Goal: Information Seeking & Learning: Learn about a topic

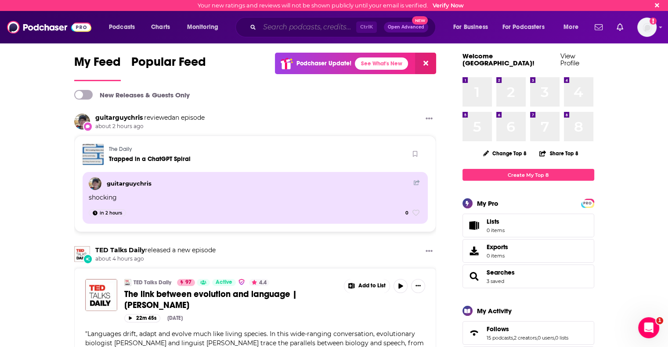
click at [306, 26] on input "Search podcasts, credits, & more..." at bounding box center [307, 27] width 97 height 14
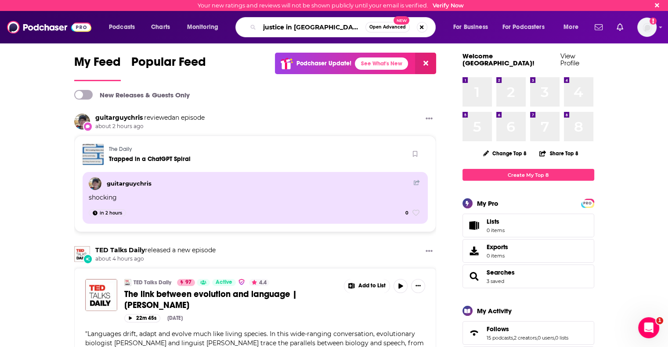
type input "justice in [GEOGRAPHIC_DATA]"
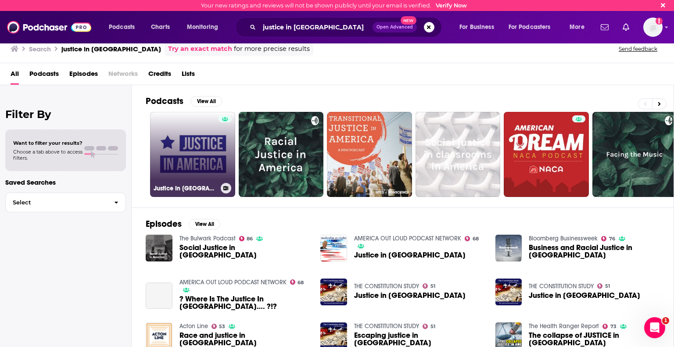
click at [193, 159] on link "Justice In [GEOGRAPHIC_DATA]" at bounding box center [192, 154] width 85 height 85
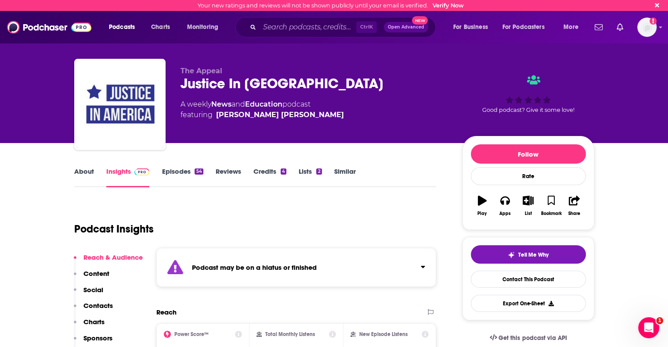
click at [84, 169] on link "About" at bounding box center [84, 177] width 20 height 20
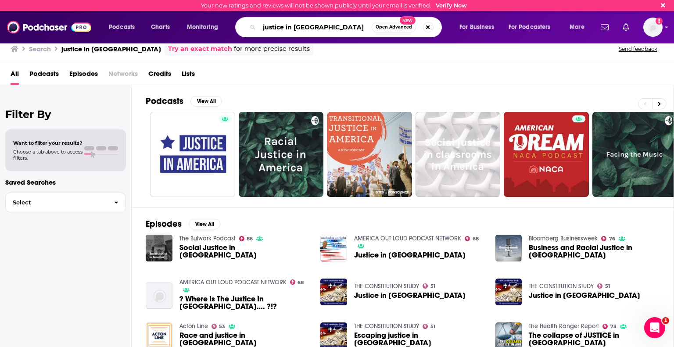
click at [324, 26] on input "justice in [GEOGRAPHIC_DATA]" at bounding box center [315, 27] width 112 height 14
drag, startPoint x: 324, startPoint y: 26, endPoint x: 216, endPoint y: 18, distance: 108.4
click at [216, 18] on div "Podcasts Charts Monitoring justice in [GEOGRAPHIC_DATA] Open Advanced New For B…" at bounding box center [348, 27] width 490 height 20
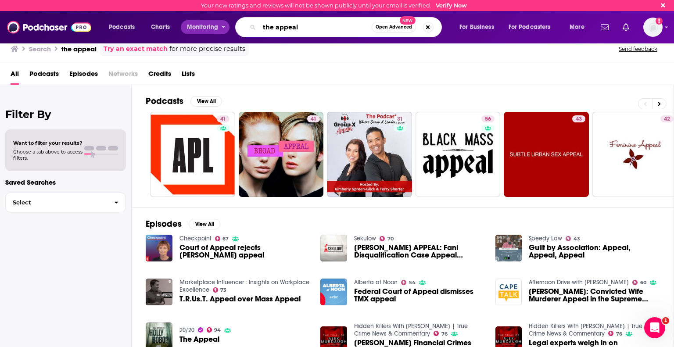
drag, startPoint x: 308, startPoint y: 28, endPoint x: 227, endPoint y: 27, distance: 81.2
click at [227, 27] on div "Podcasts Charts Monitoring the appeal Open Advanced New For Business For Podcas…" at bounding box center [348, 27] width 490 height 20
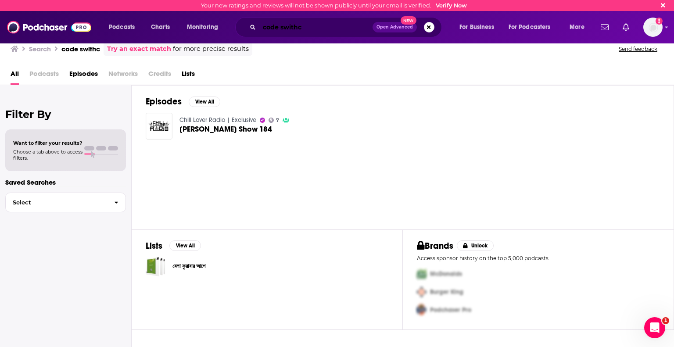
click at [295, 26] on input "code swithc" at bounding box center [315, 27] width 113 height 14
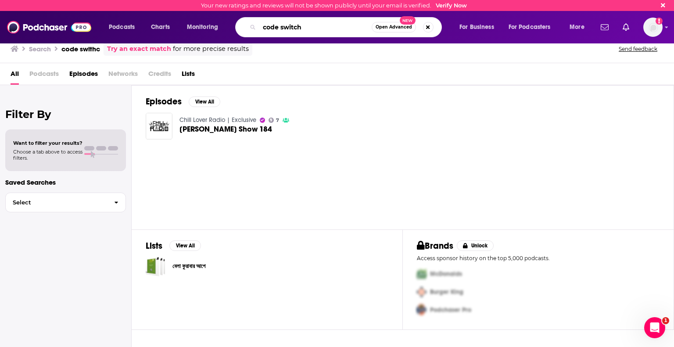
type input "code switch"
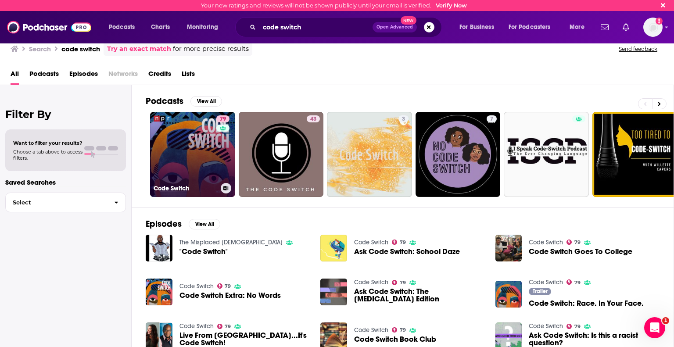
click at [188, 163] on link "79 Code Switch" at bounding box center [192, 154] width 85 height 85
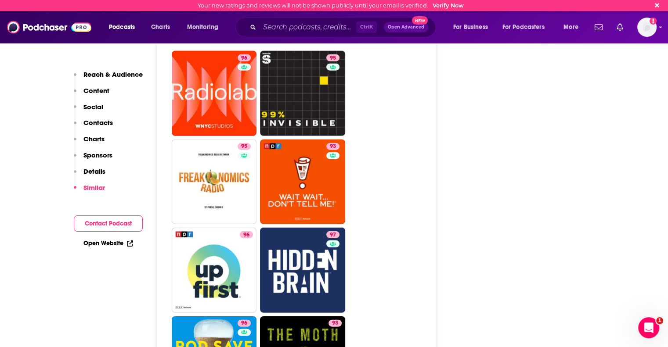
scroll to position [2195, 0]
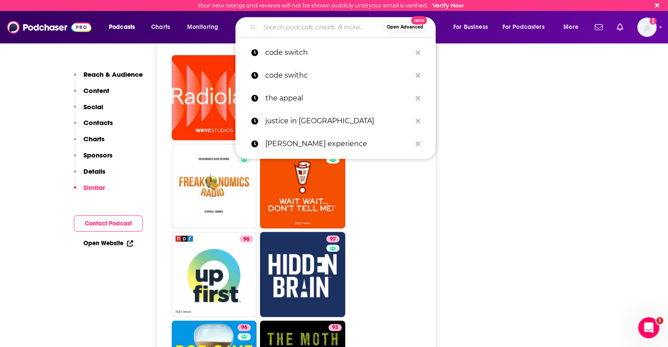
click at [281, 26] on input "Search podcasts, credits, & more..." at bounding box center [320, 27] width 123 height 14
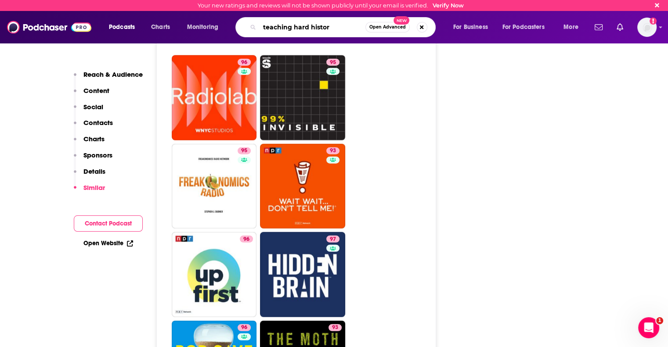
type input "teaching hard history"
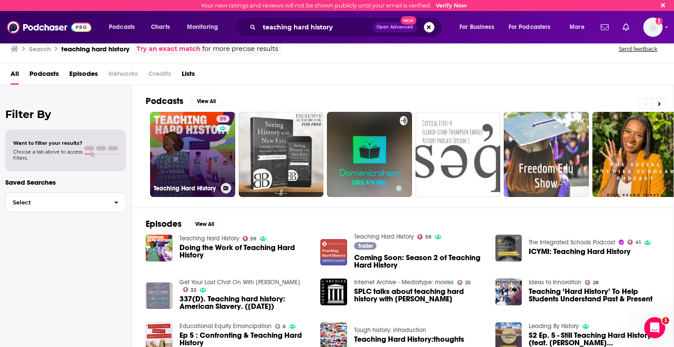
click at [195, 158] on link "59 Teaching Hard History" at bounding box center [192, 154] width 85 height 85
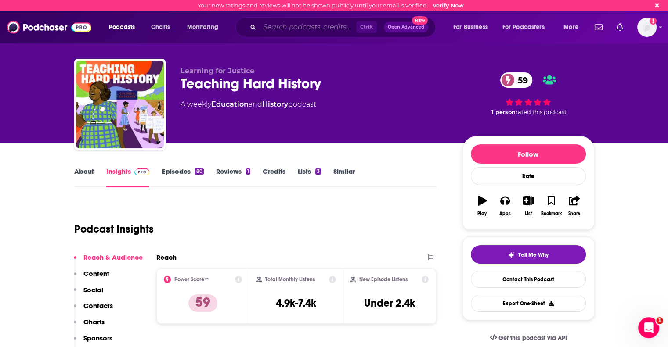
click at [304, 33] on input "Search podcasts, credits, & more..." at bounding box center [307, 27] width 97 height 14
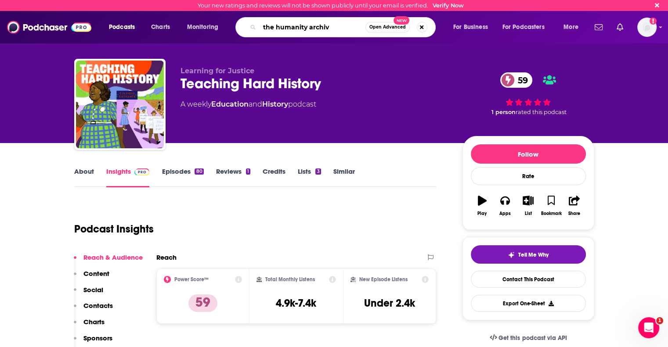
type input "the humanity archive"
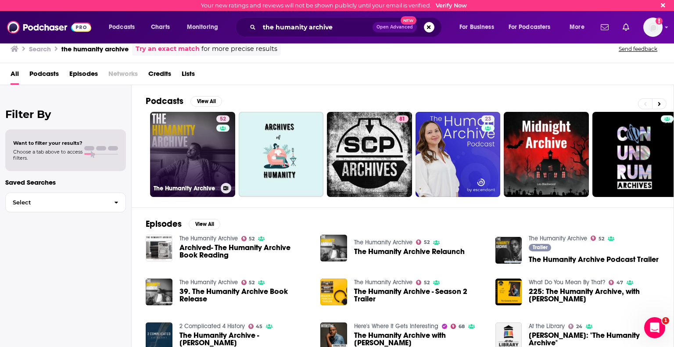
click at [176, 167] on link "52 The Humanity Archive" at bounding box center [192, 154] width 85 height 85
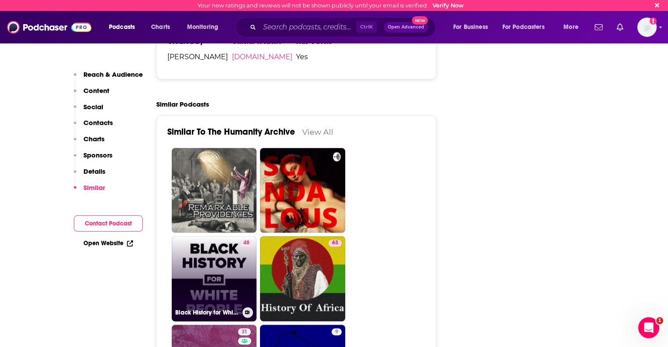
scroll to position [1493, 0]
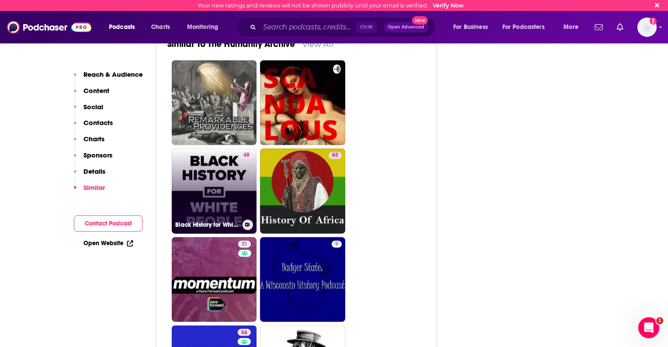
click at [215, 169] on link "48 Black History for White People" at bounding box center [214, 190] width 85 height 85
type input "[URL][DOMAIN_NAME]"
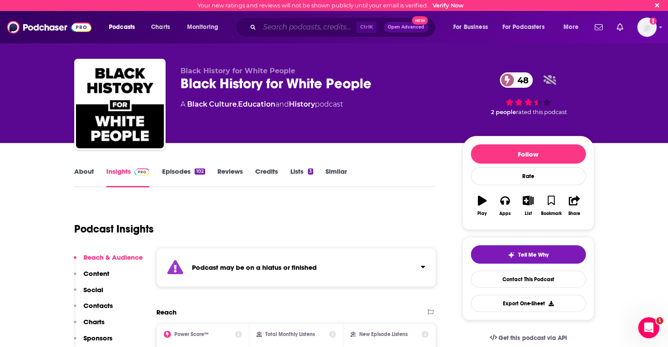
click at [303, 28] on input "Search podcasts, credits, & more..." at bounding box center [307, 27] width 97 height 14
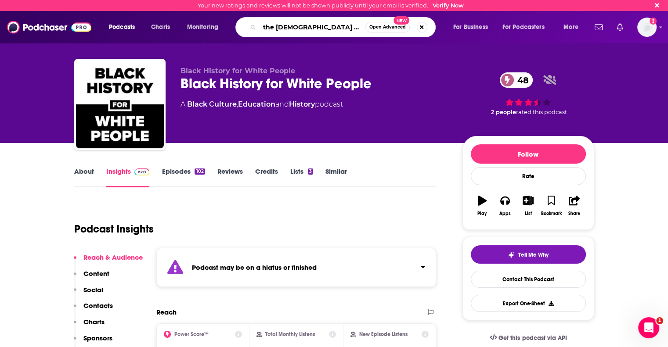
type input "the [DEMOGRAPHIC_DATA] resistance"
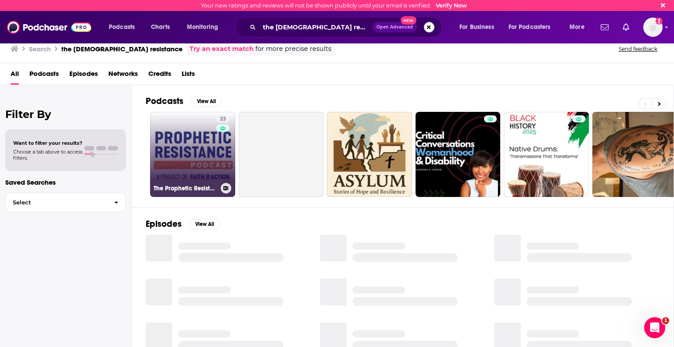
click at [212, 151] on link "23 The Prophetic Resistance Podcast" at bounding box center [192, 154] width 85 height 85
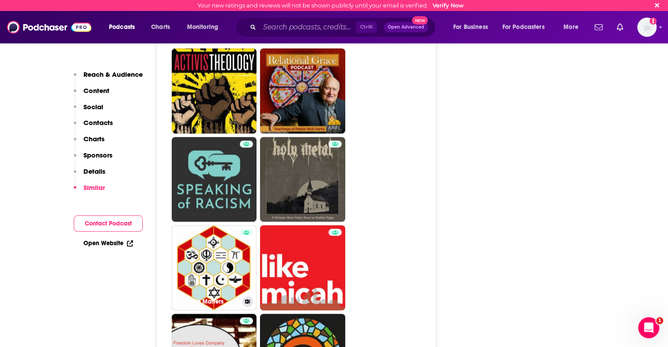
scroll to position [1449, 0]
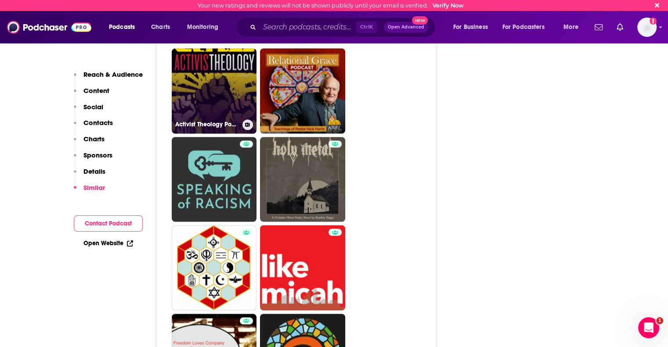
click at [206, 101] on link "Activist Theology Podcast" at bounding box center [214, 90] width 85 height 85
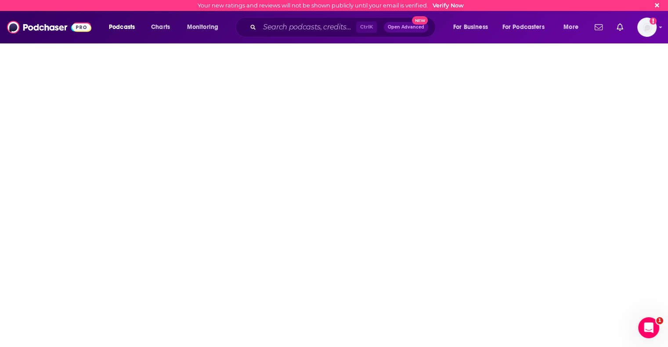
type input "[URL][DOMAIN_NAME]"
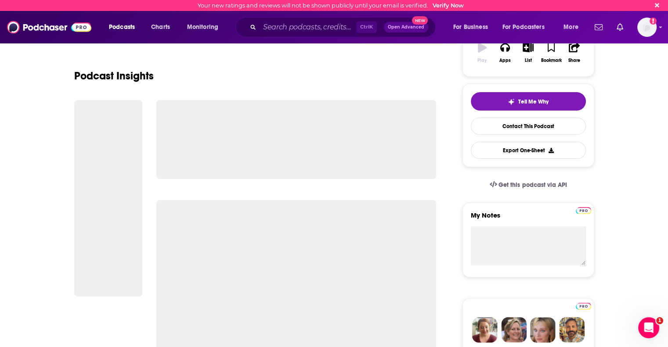
scroll to position [44, 0]
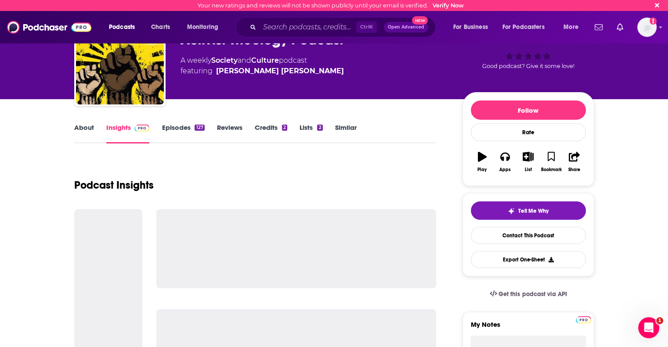
click at [81, 127] on link "About" at bounding box center [84, 133] width 20 height 20
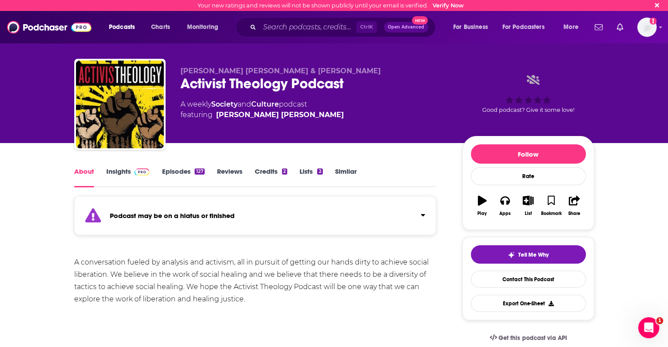
click at [127, 171] on link "Insights" at bounding box center [127, 177] width 43 height 20
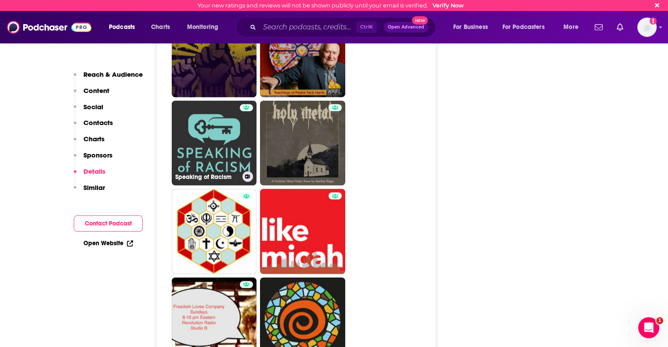
scroll to position [1624, 0]
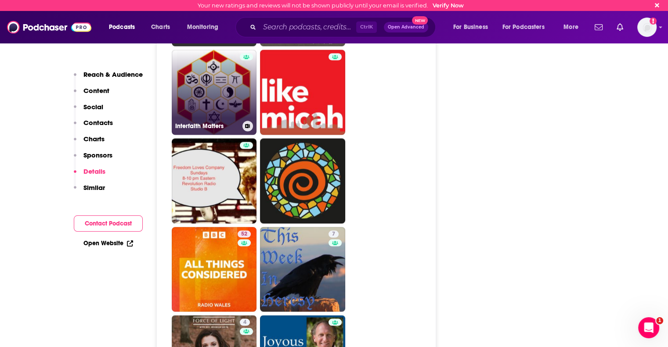
click at [239, 103] on link "Interfaith Matters" at bounding box center [214, 92] width 85 height 85
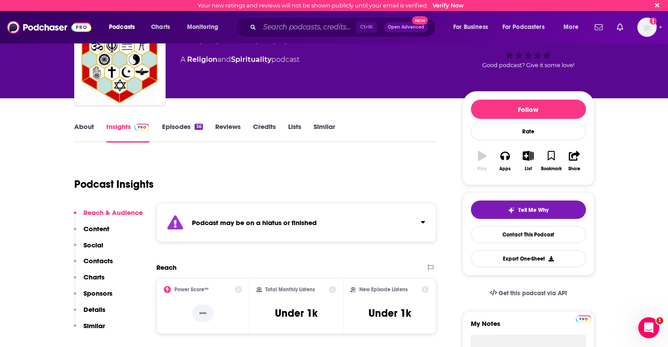
scroll to position [88, 0]
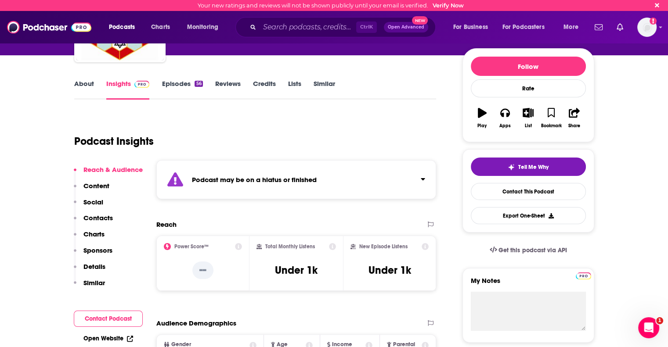
type input "[URL][DOMAIN_NAME]"
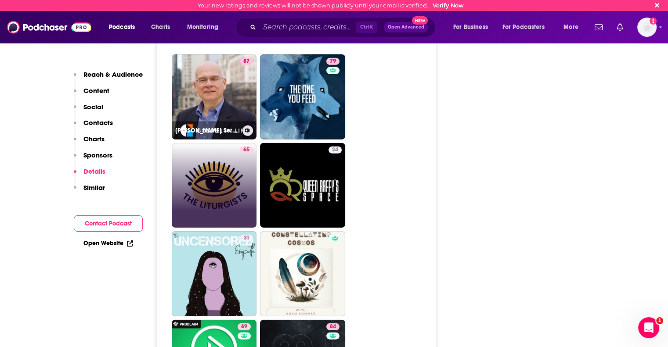
scroll to position [2546, 0]
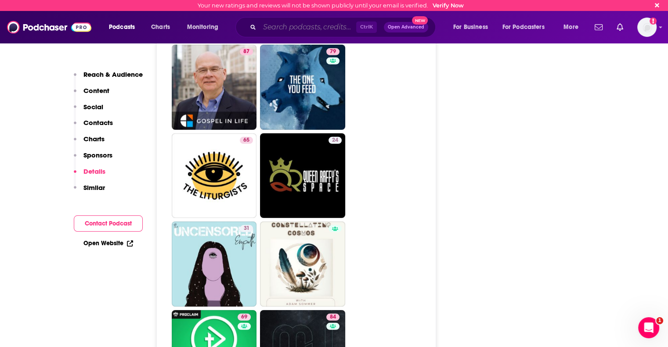
click at [295, 27] on input "Search podcasts, credits, & more..." at bounding box center [307, 27] width 97 height 14
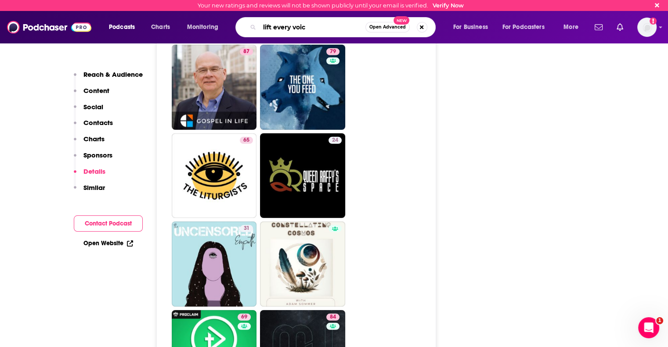
type input "lift every voice"
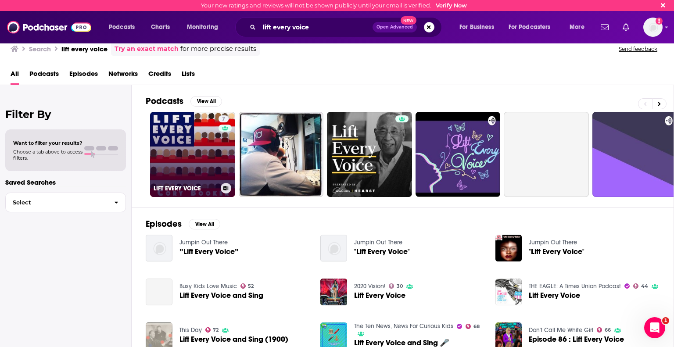
click at [198, 156] on link "7 LIFT EVERY VOICE" at bounding box center [192, 154] width 85 height 85
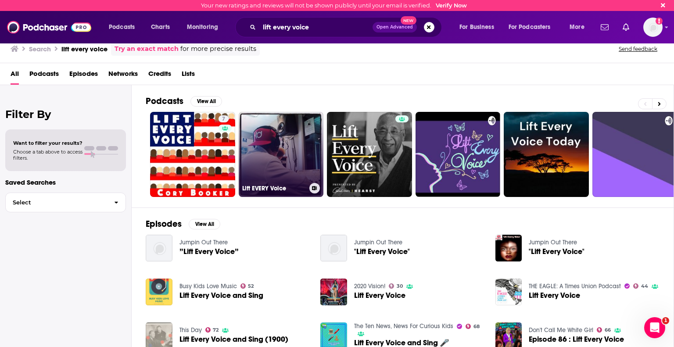
click at [285, 173] on link "Lift EVERY Voice" at bounding box center [281, 154] width 85 height 85
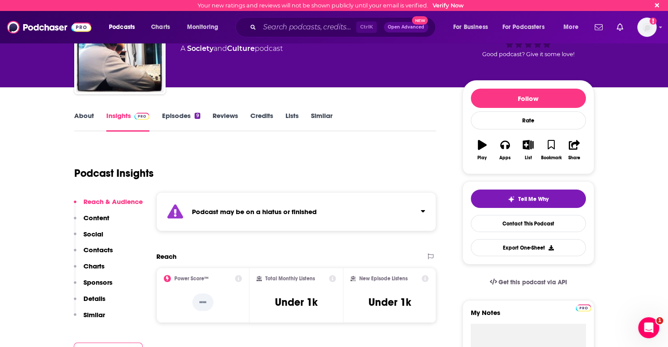
scroll to position [88, 0]
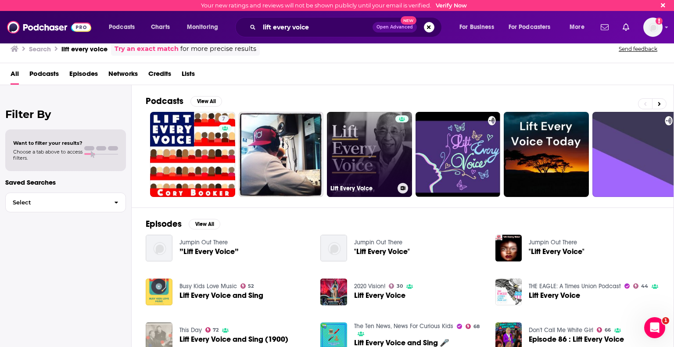
click at [367, 160] on link "Lift Every Voice" at bounding box center [369, 154] width 85 height 85
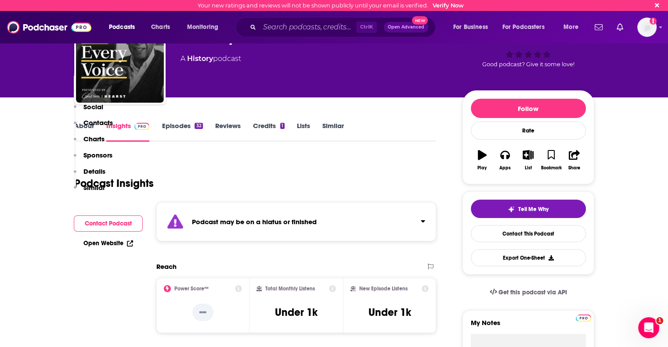
scroll to position [44, 0]
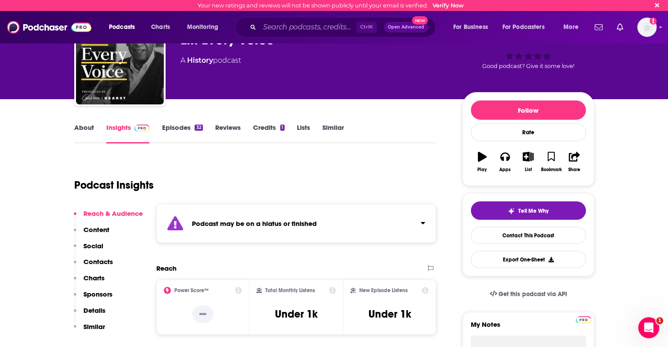
click at [74, 128] on link "About" at bounding box center [84, 133] width 20 height 20
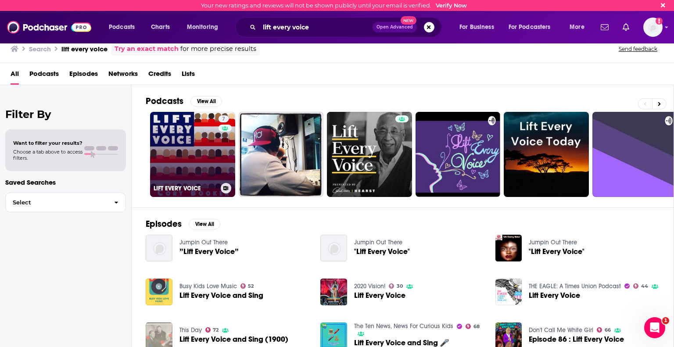
click at [179, 156] on link "7 LIFT EVERY VOICE" at bounding box center [192, 154] width 85 height 85
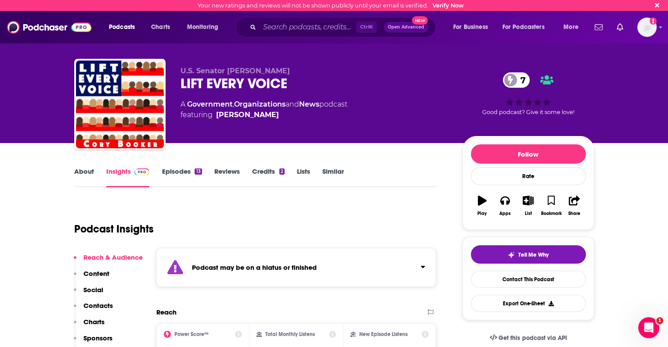
click at [79, 172] on link "About" at bounding box center [84, 177] width 20 height 20
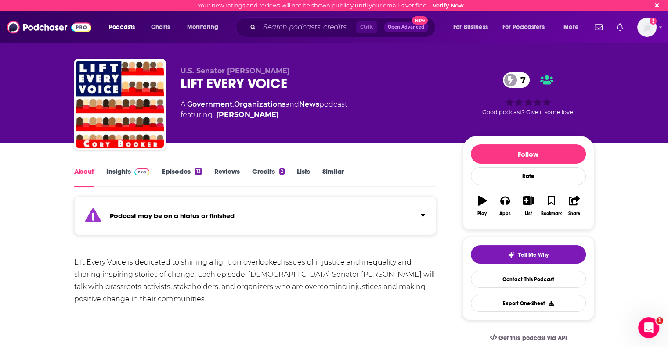
click at [114, 170] on link "Insights" at bounding box center [127, 177] width 43 height 20
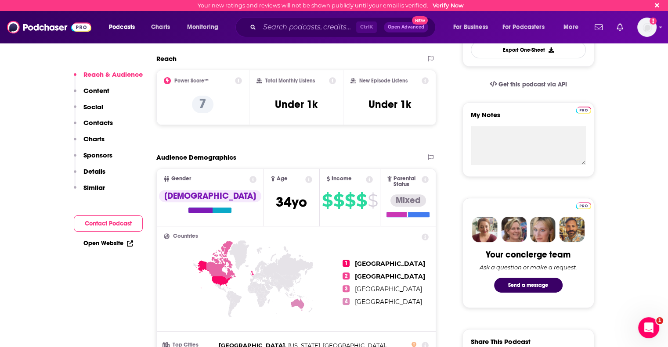
scroll to position [263, 0]
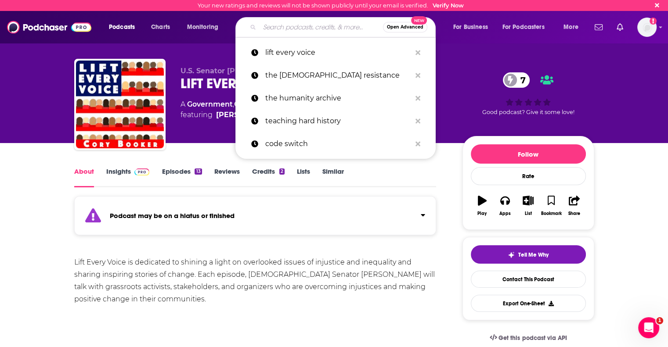
click at [285, 24] on input "Search podcasts, credits, & more..." at bounding box center [320, 27] width 123 height 14
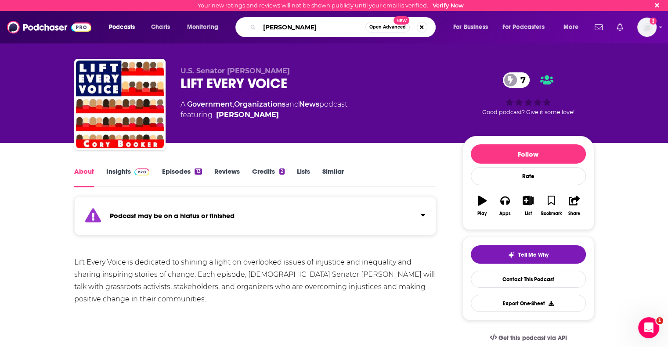
type input "cornell [PERSON_NAME]"
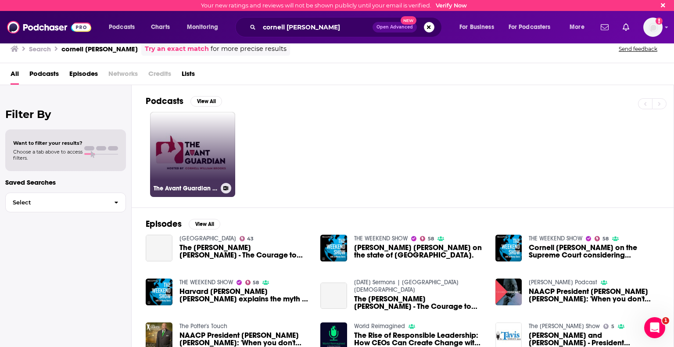
click at [216, 144] on link "The Avant Guardian Podcast" at bounding box center [192, 154] width 85 height 85
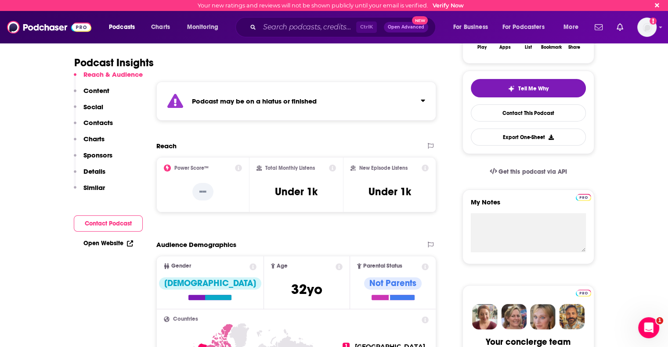
scroll to position [176, 0]
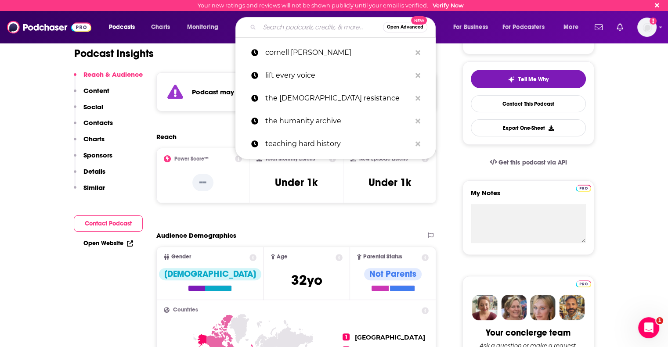
click at [288, 29] on input "Search podcasts, credits, & more..." at bounding box center [320, 27] width 123 height 14
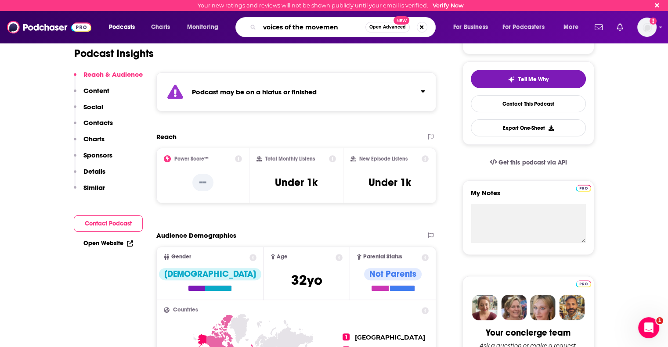
type input "voices of the movement"
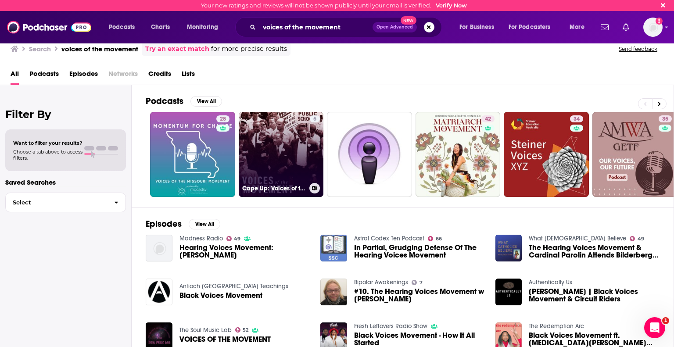
click at [272, 168] on link "5 Cape Up: Voices of the Movement" at bounding box center [281, 154] width 85 height 85
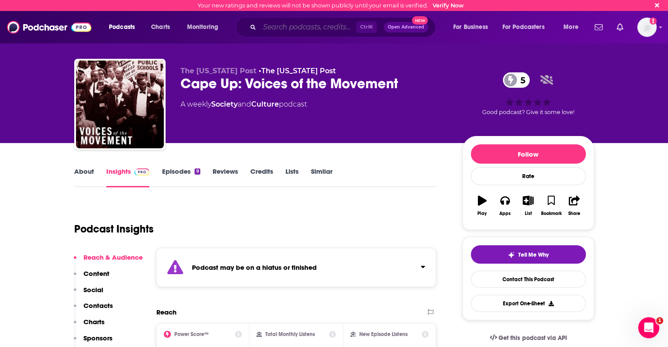
click at [285, 24] on input "Search podcasts, credits, & more..." at bounding box center [307, 27] width 97 height 14
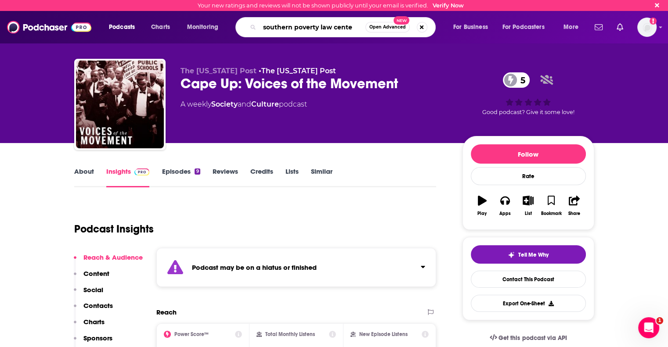
type input "southern poverty law center"
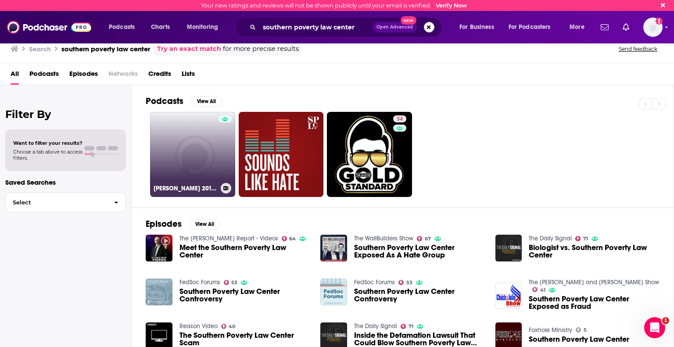
click at [215, 162] on link "[PERSON_NAME] 2012 Podcast" at bounding box center [192, 154] width 85 height 85
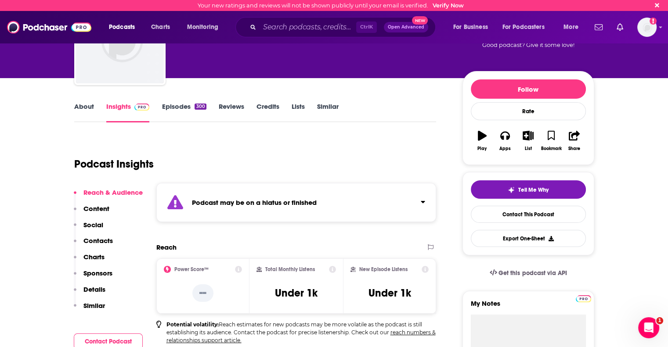
scroll to position [132, 0]
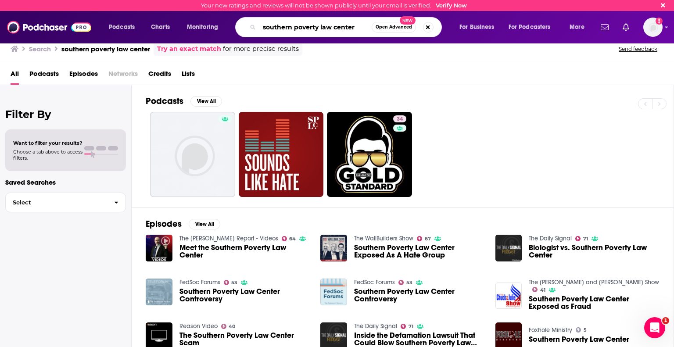
drag, startPoint x: 357, startPoint y: 26, endPoint x: 167, endPoint y: 6, distance: 190.3
click at [167, 6] on div "Your new ratings and reviews will not be shown publicly until your email is ver…" at bounding box center [337, 21] width 674 height 43
type input "history that doesn't suck"
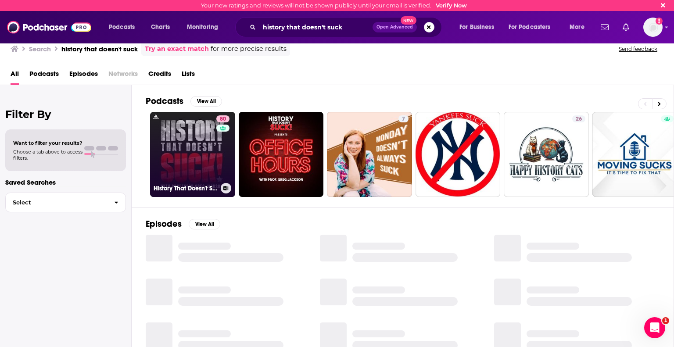
click at [213, 173] on link "80 History That Doesn't Suck" at bounding box center [192, 154] width 85 height 85
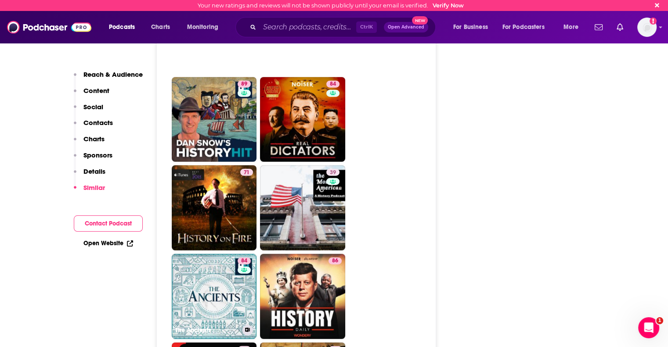
scroll to position [1712, 0]
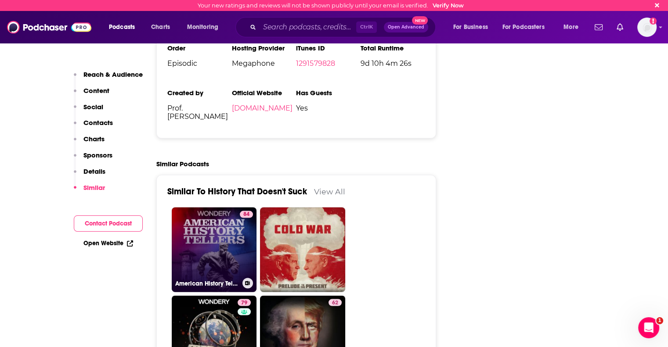
click at [237, 230] on link "84 American History Tellers" at bounding box center [214, 250] width 85 height 85
type input "[URL][DOMAIN_NAME]"
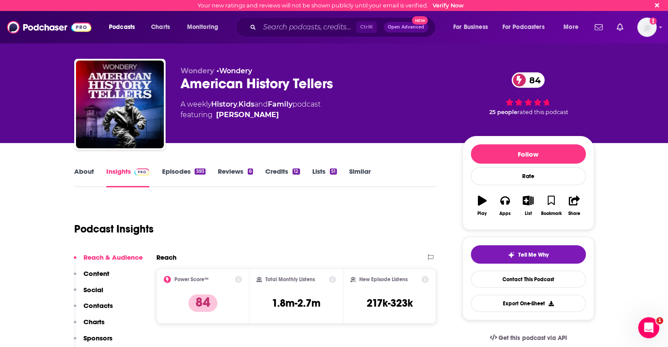
click at [81, 173] on link "About" at bounding box center [84, 177] width 20 height 20
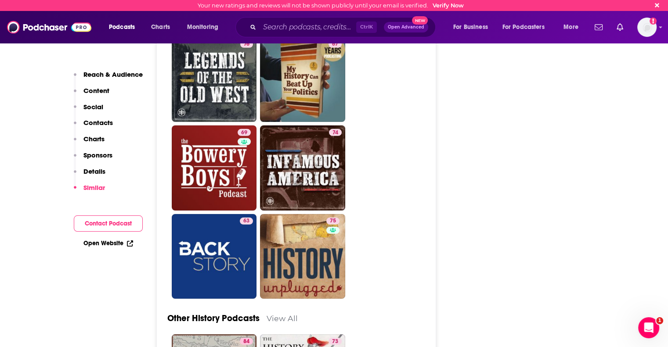
scroll to position [2722, 0]
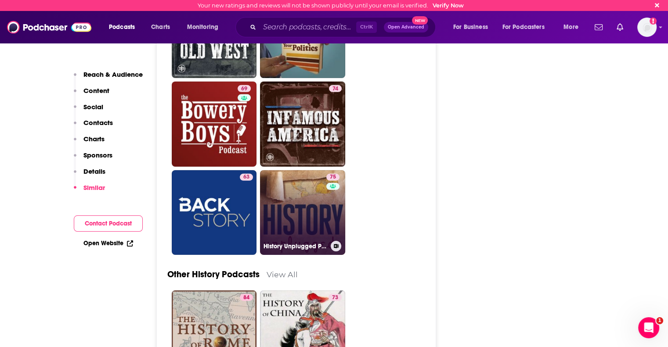
click at [309, 173] on link "75 History Unplugged Podcast" at bounding box center [302, 212] width 85 height 85
type input "https://www.podchaser.com/podcasts/history-unplugged-podcast-525566"
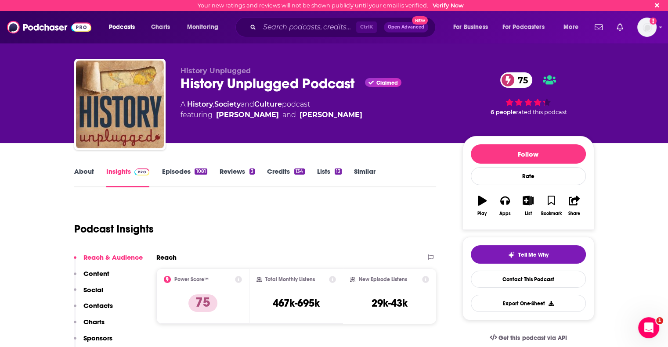
click at [83, 171] on link "About" at bounding box center [84, 177] width 20 height 20
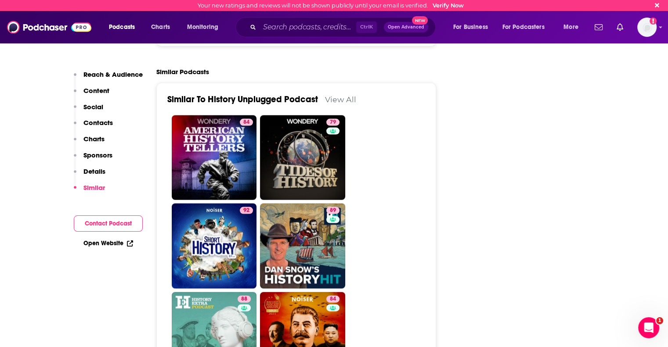
scroll to position [2020, 0]
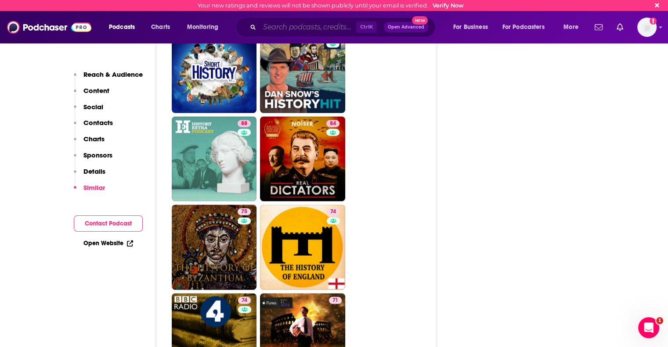
click at [273, 20] on input "Search podcasts, credits, & more..." at bounding box center [307, 27] width 97 height 14
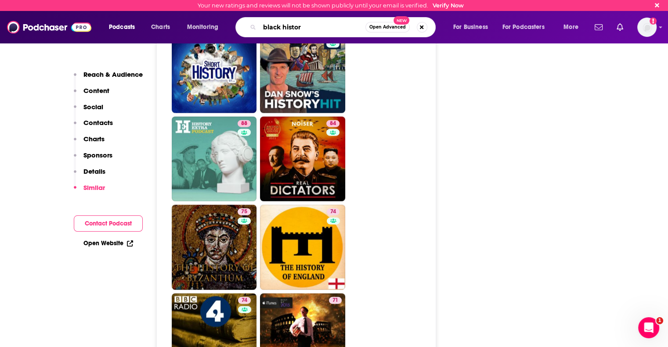
type input "black history"
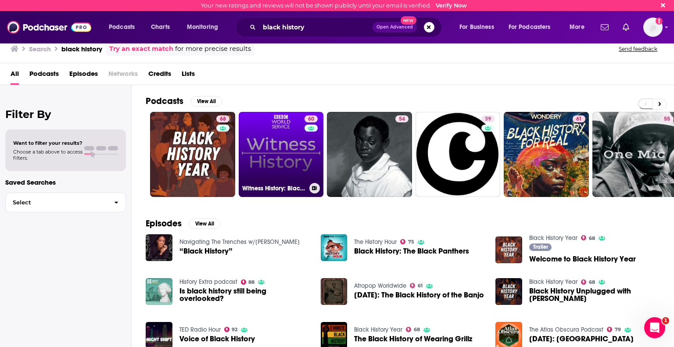
click at [266, 165] on link "60 Witness History: Black history" at bounding box center [281, 154] width 85 height 85
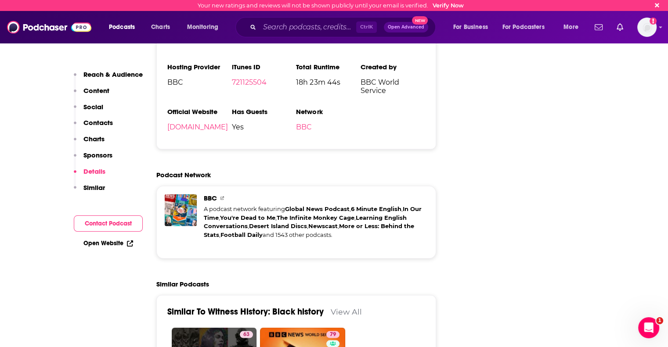
scroll to position [1712, 0]
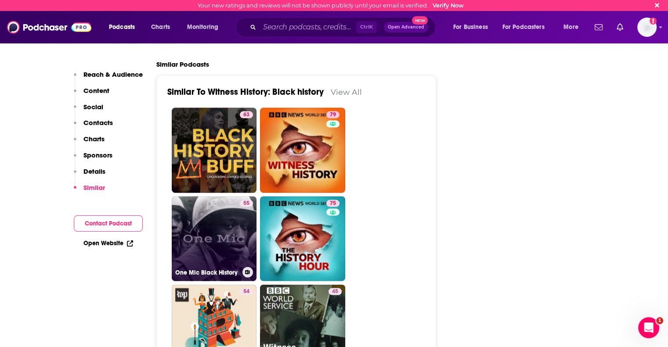
click at [225, 216] on link "55 One Mic Black History" at bounding box center [214, 239] width 85 height 85
type input "https://www.podchaser.com/podcasts/one-mic-black-history-1357577"
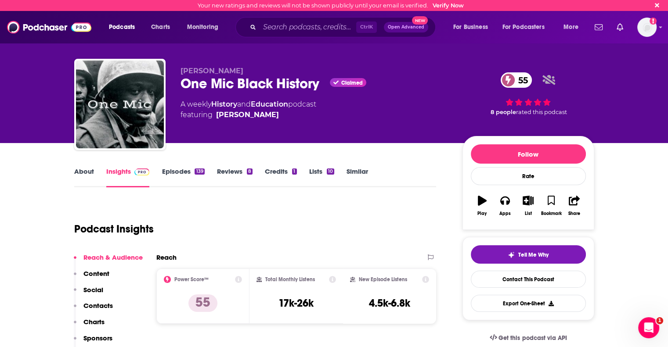
click at [81, 170] on link "About" at bounding box center [84, 177] width 20 height 20
type input "https://www.podchaser.com/podcasts/witness-history-black-history-85923"
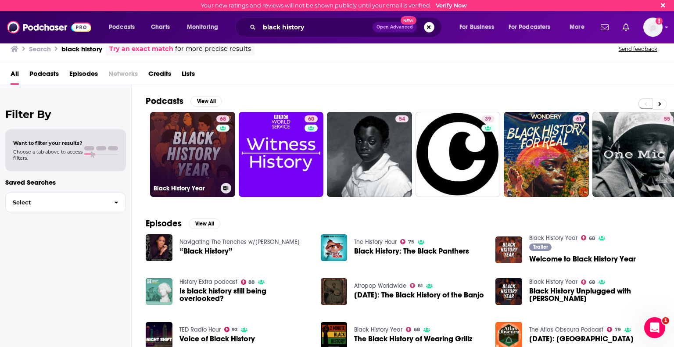
click at [192, 169] on link "68 Black History Year" at bounding box center [192, 154] width 85 height 85
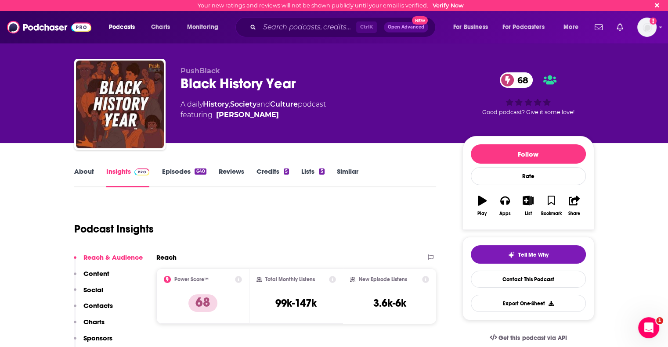
click at [86, 172] on link "About" at bounding box center [84, 177] width 20 height 20
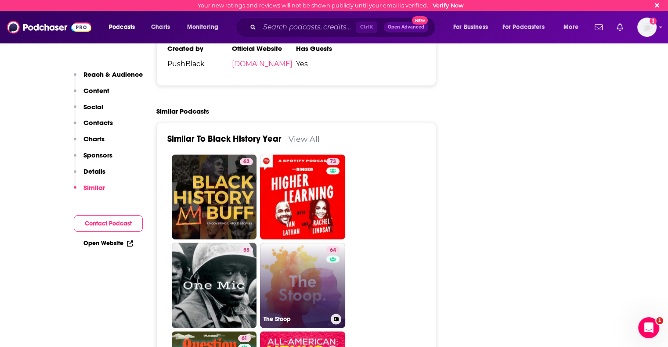
scroll to position [1668, 0]
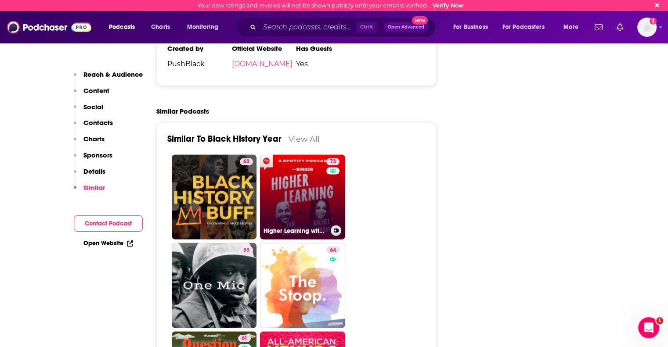
click at [324, 170] on link "73 Higher Learning with Van Lathan and Rachel Lindsay" at bounding box center [302, 197] width 85 height 85
type input "https://www.podchaser.com/podcasts/higher-learning-with-van-latha-1230250"
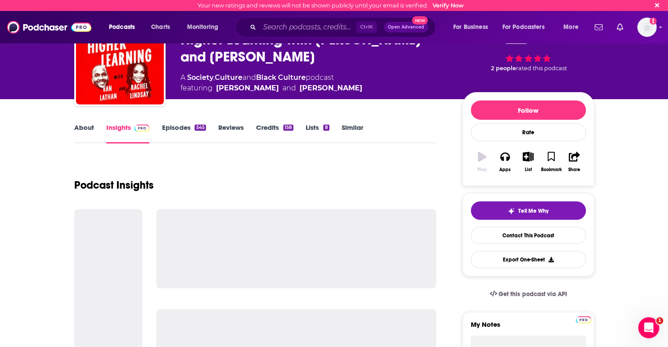
scroll to position [44, 0]
click at [87, 128] on link "About" at bounding box center [84, 133] width 20 height 20
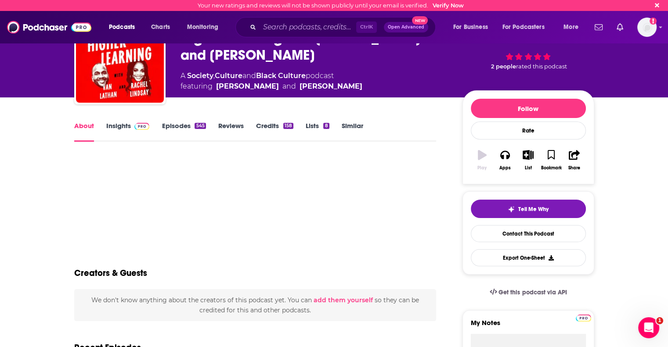
scroll to position [88, 0]
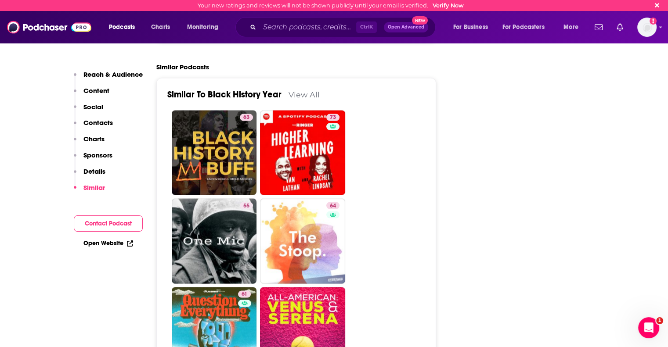
scroll to position [1712, 0]
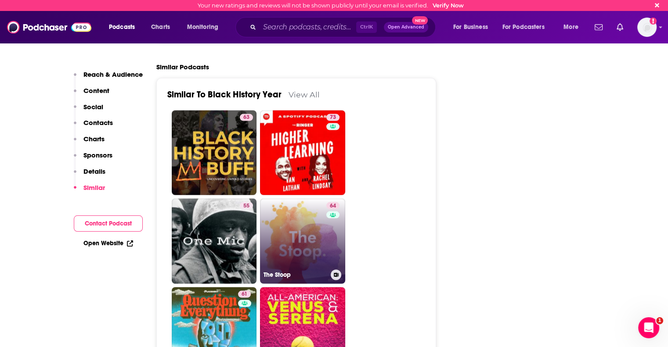
click at [299, 202] on link "64 The Stoop" at bounding box center [302, 241] width 85 height 85
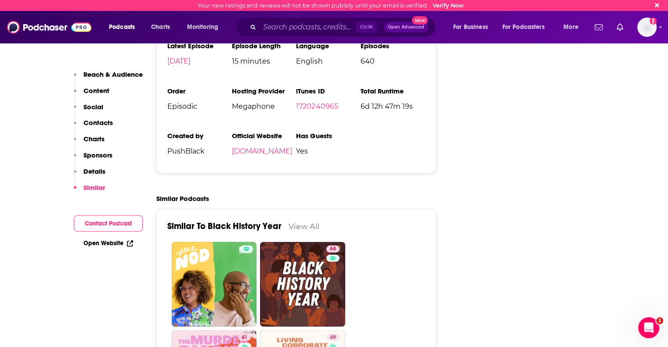
scroll to position [1581, 0]
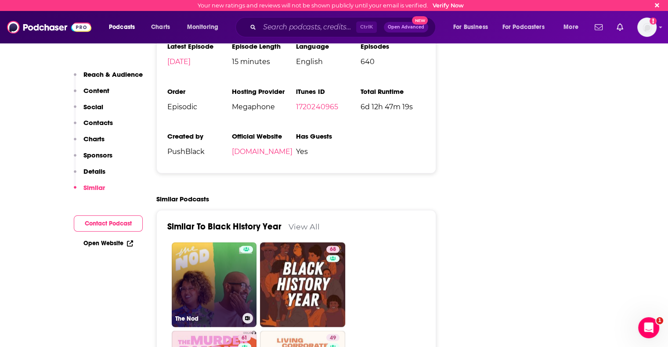
click at [227, 242] on link "The Nod" at bounding box center [214, 284] width 85 height 85
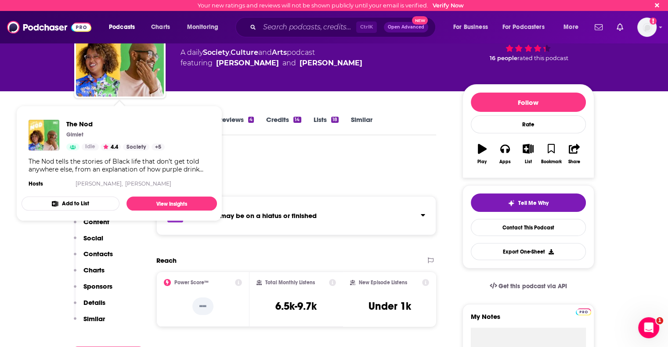
scroll to position [132, 0]
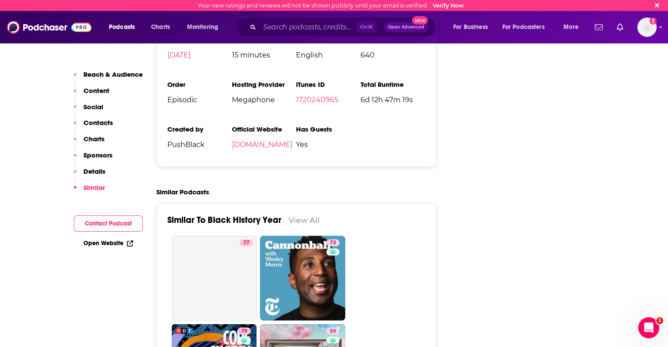
scroll to position [1449, 0]
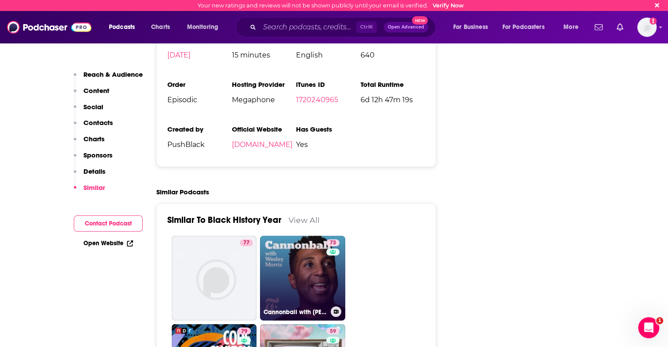
click at [312, 236] on link "73 Cannonball with Wesley Morris" at bounding box center [302, 278] width 85 height 85
type input "https://www.podchaser.com/podcasts/cannonball-with-wesley-morris-216438"
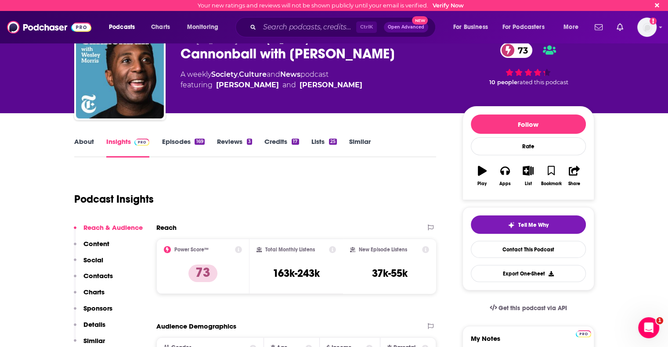
scroll to position [44, 0]
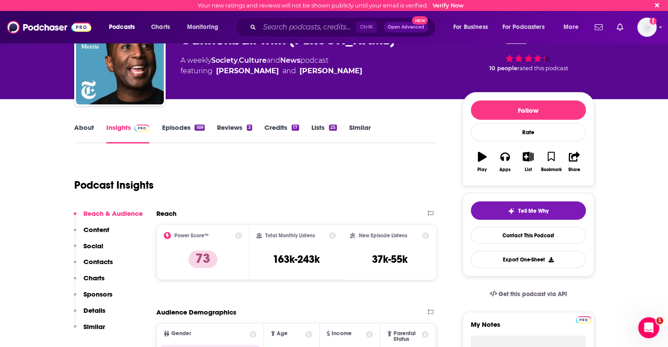
click at [81, 127] on link "About" at bounding box center [84, 133] width 20 height 20
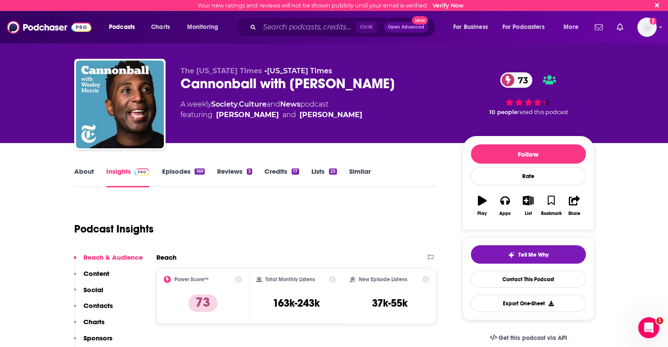
type input "https://www.podchaser.com/podcasts/black-history-year-885645"
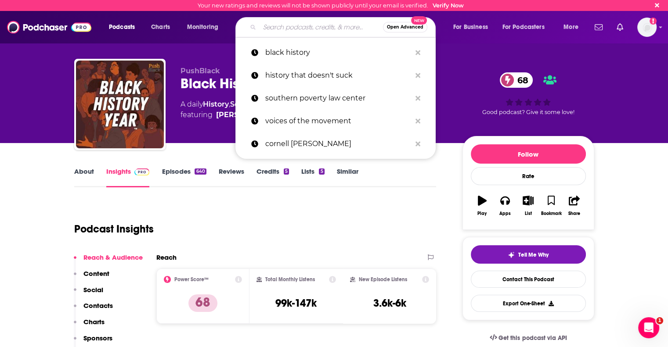
click at [292, 29] on input "Search podcasts, credits, & more..." at bounding box center [320, 27] width 123 height 14
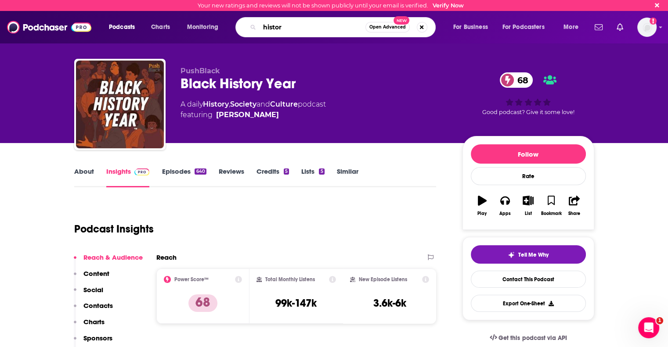
type input "history"
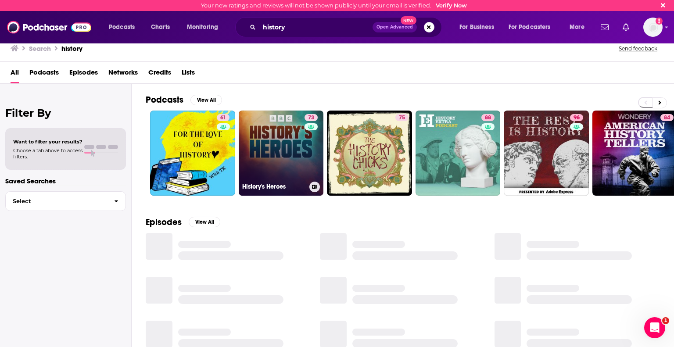
click at [290, 174] on link "73 History's Heroes" at bounding box center [281, 153] width 85 height 85
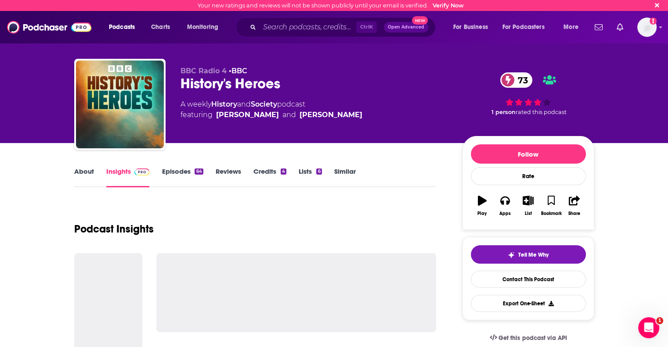
click at [90, 171] on link "About" at bounding box center [84, 177] width 20 height 20
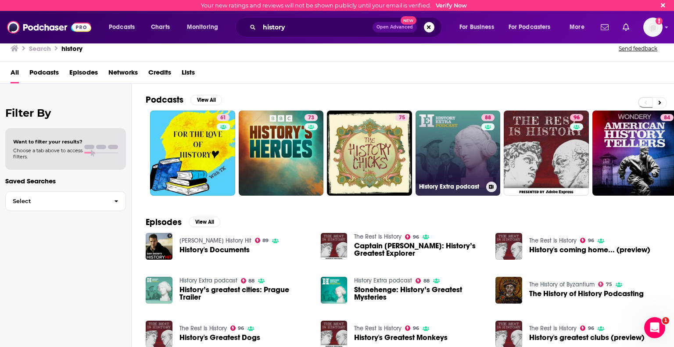
click at [454, 146] on link "88 History Extra podcast" at bounding box center [458, 153] width 85 height 85
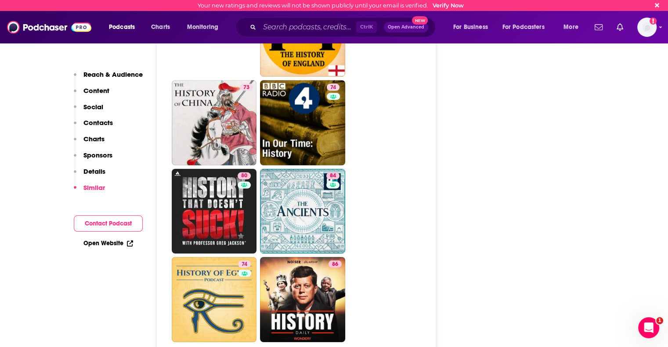
scroll to position [2590, 0]
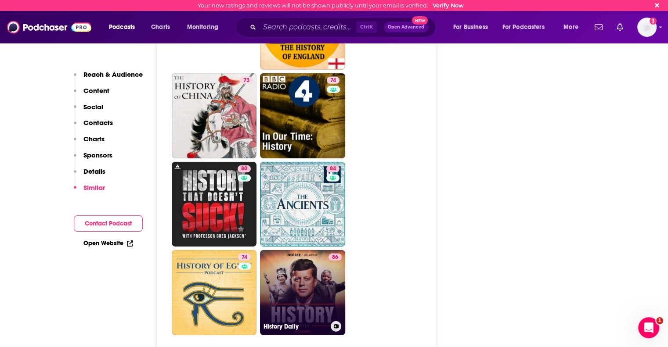
click at [322, 273] on link "86 History Daily" at bounding box center [302, 292] width 85 height 85
type input "https://www.podchaser.com/podcasts/history-daily-2142428"
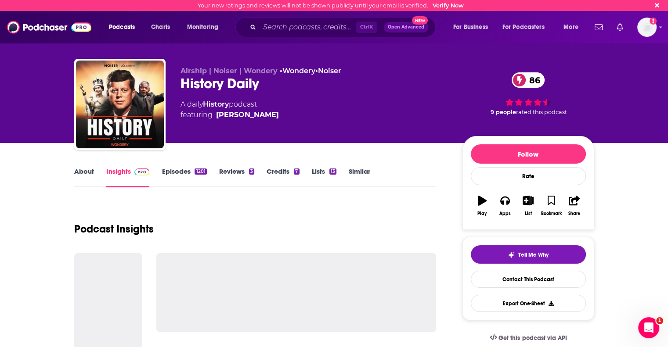
click at [82, 172] on link "About" at bounding box center [84, 177] width 20 height 20
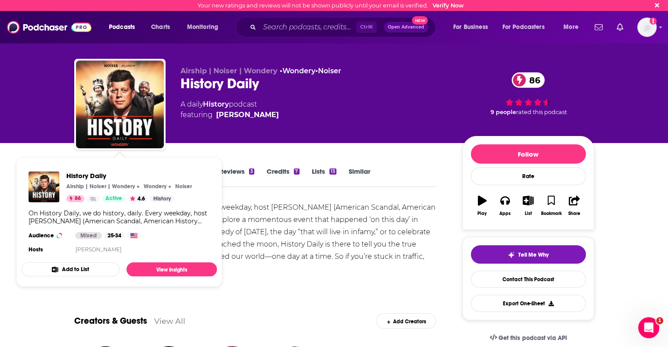
click at [337, 237] on div "On History Daily, we do history, daily. Every weekday, host Lindsay Graham (Ame…" at bounding box center [255, 245] width 362 height 86
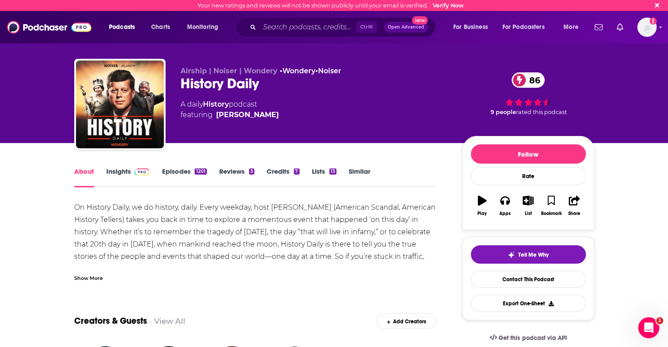
click at [119, 170] on link "Insights" at bounding box center [127, 177] width 43 height 20
